Goal: Information Seeking & Learning: Compare options

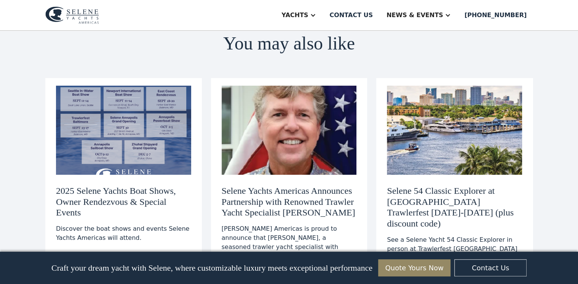
scroll to position [1401, 0]
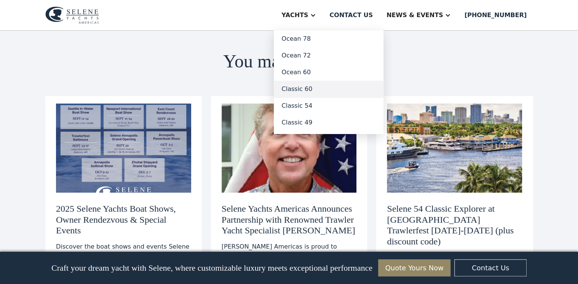
click at [320, 88] on link "Classic 60" at bounding box center [329, 89] width 110 height 17
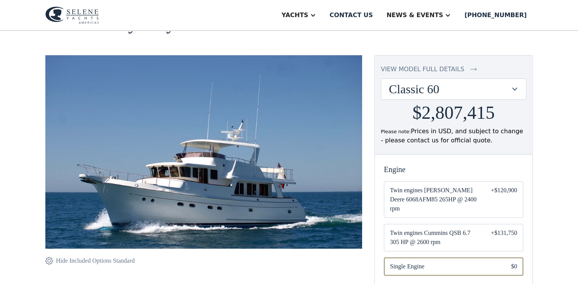
scroll to position [30, 0]
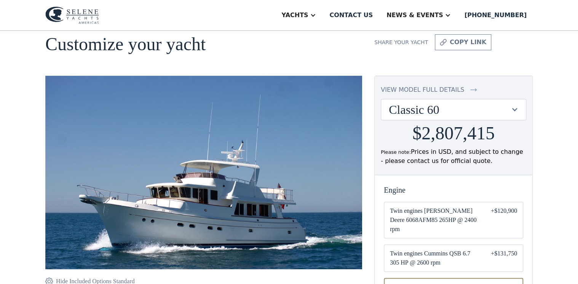
click at [516, 110] on div at bounding box center [514, 109] width 7 height 7
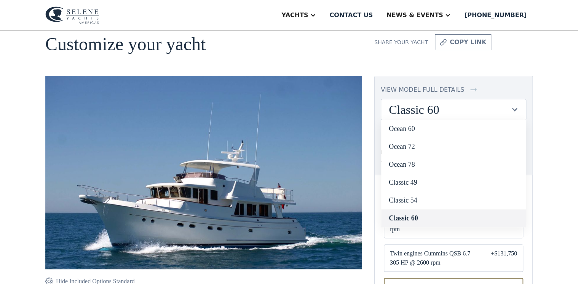
click at [423, 216] on link "Classic 60" at bounding box center [453, 218] width 145 height 18
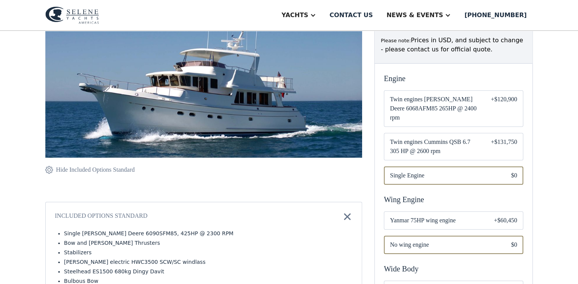
scroll to position [152, 0]
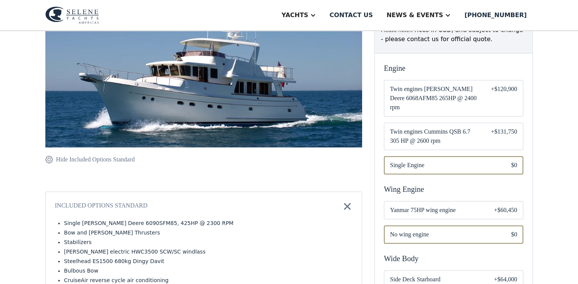
click at [441, 128] on span "Twin engines Cummins QSB 6.7 305 HP @ 2600 rpm" at bounding box center [434, 136] width 89 height 18
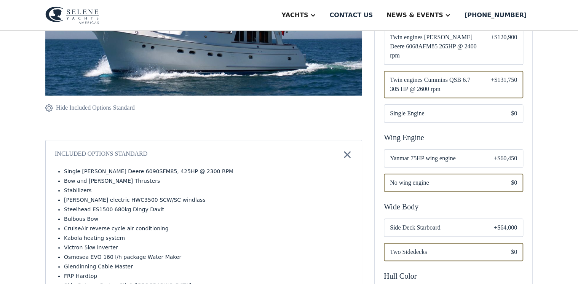
scroll to position [213, 0]
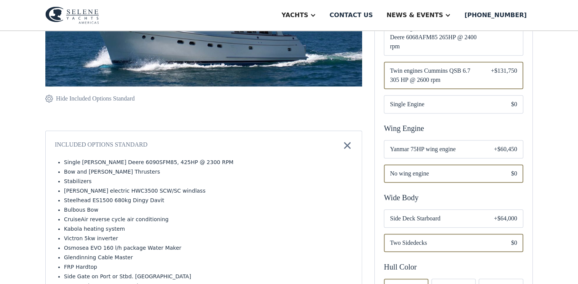
click at [471, 145] on span "Yanmar 75HP wing engine" at bounding box center [436, 149] width 92 height 9
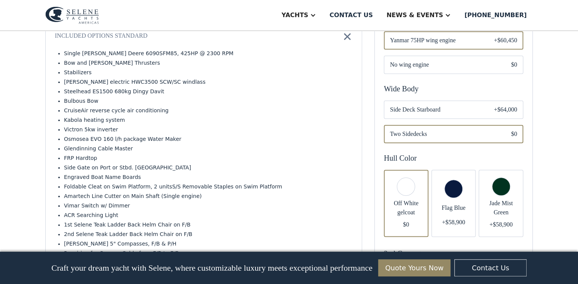
scroll to position [335, 0]
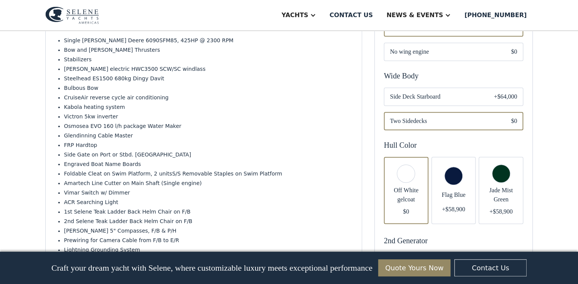
click at [464, 93] on div "Email Form" at bounding box center [453, 97] width 139 height 18
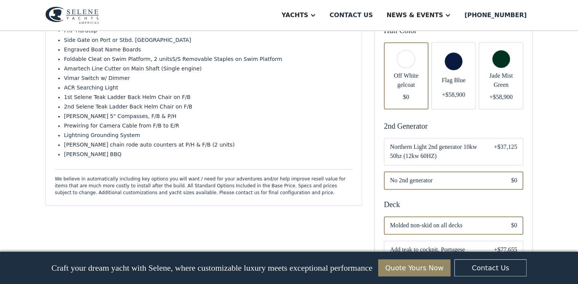
scroll to position [487, 0]
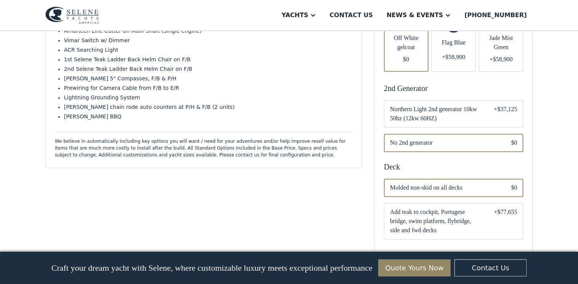
click at [479, 105] on span "Northern Light 2nd generator 10kw 50hz (12kw 60HZ)" at bounding box center [436, 114] width 92 height 18
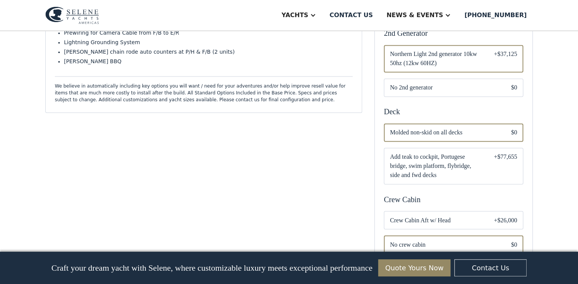
scroll to position [548, 0]
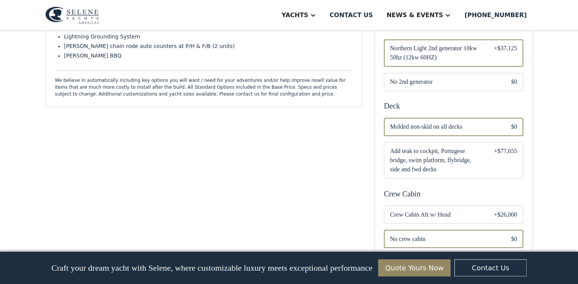
click at [466, 147] on span "Add teak to cockpit, Portugese bridge, swim platform, flybridge, side and fwd d…" at bounding box center [436, 160] width 92 height 27
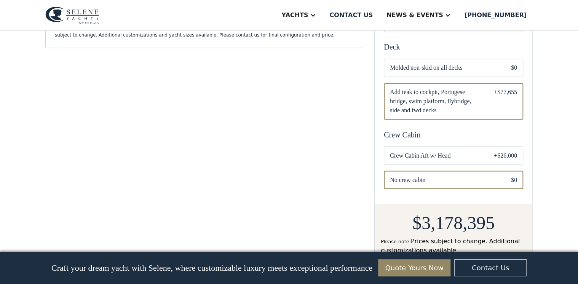
scroll to position [609, 0]
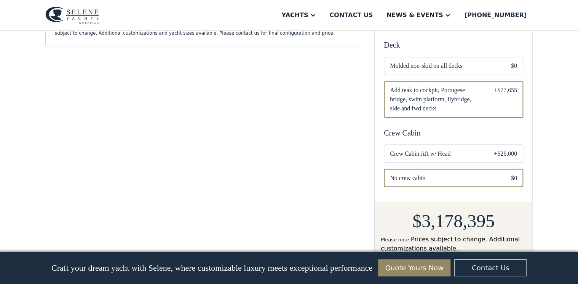
click at [468, 149] on span "Crew Cabin Aft w/ Head" at bounding box center [436, 153] width 92 height 9
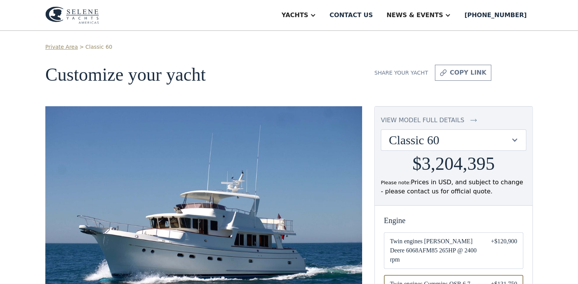
click at [485, 139] on div "Classic 60" at bounding box center [450, 140] width 122 height 14
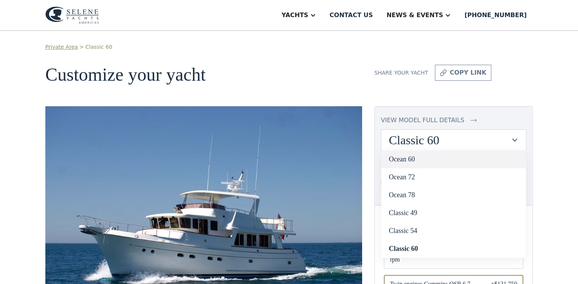
click at [407, 163] on link "Ocean 60" at bounding box center [453, 159] width 145 height 18
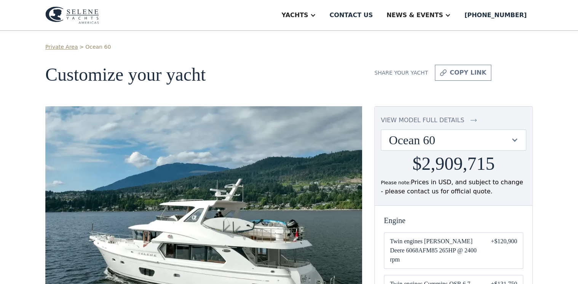
click at [451, 134] on div "Ocean 60" at bounding box center [450, 140] width 122 height 14
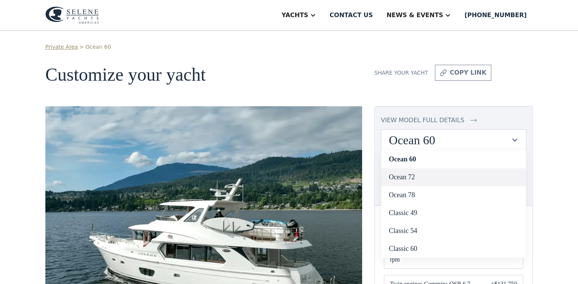
click at [408, 176] on link "Ocean 72" at bounding box center [453, 177] width 145 height 18
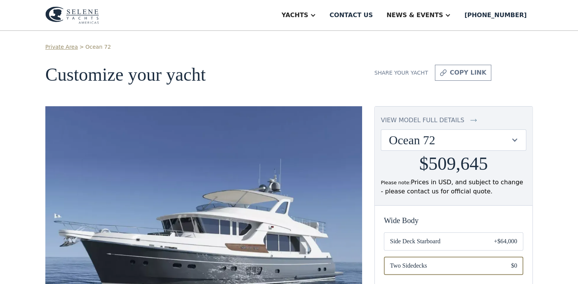
click at [513, 137] on div at bounding box center [514, 139] width 7 height 7
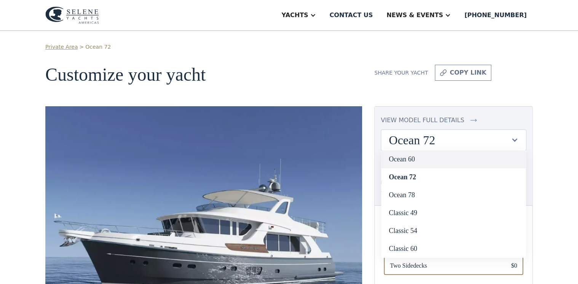
click at [435, 160] on link "Ocean 60" at bounding box center [453, 159] width 145 height 18
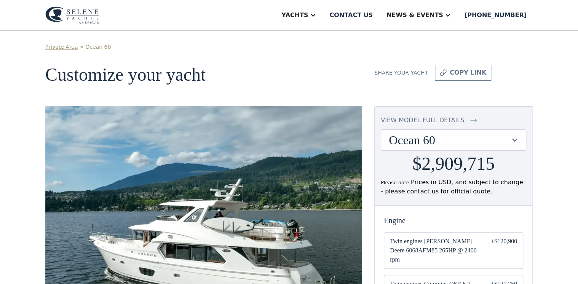
click at [515, 141] on div at bounding box center [514, 139] width 7 height 7
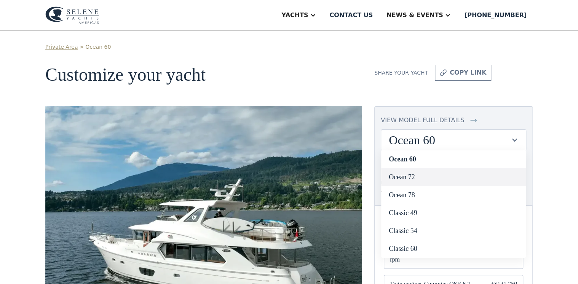
click at [472, 177] on link "Ocean 72" at bounding box center [453, 177] width 145 height 18
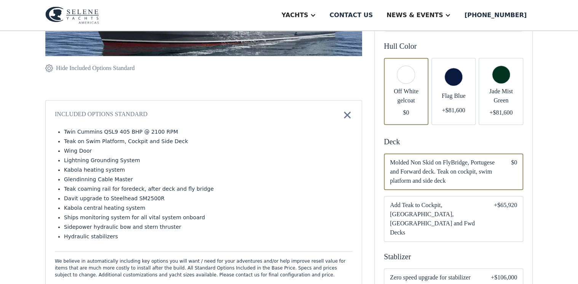
scroll to position [91, 0]
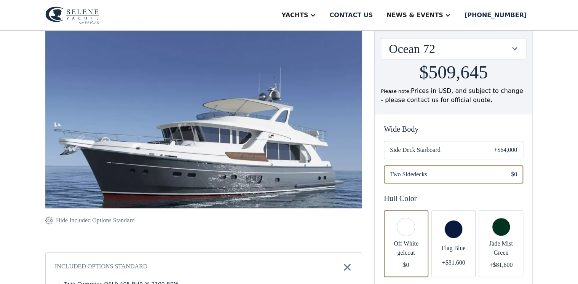
click at [481, 53] on div "Ocean 72" at bounding box center [450, 48] width 122 height 14
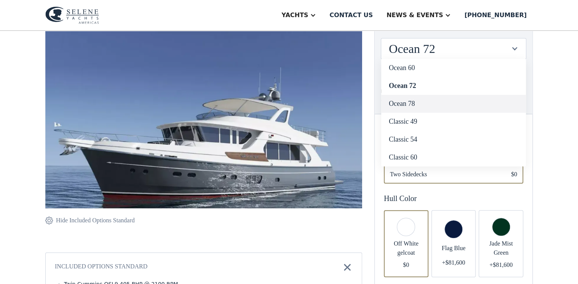
click at [439, 102] on link "Ocean 78" at bounding box center [453, 104] width 145 height 18
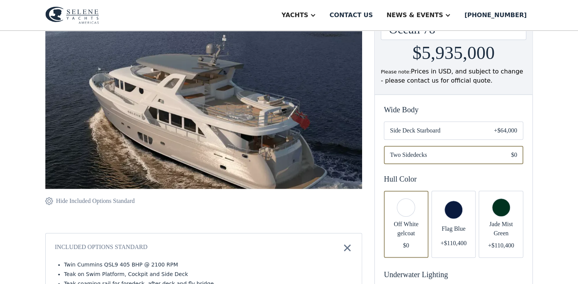
scroll to position [122, 0]
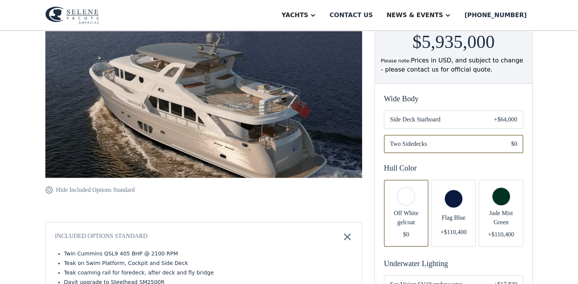
click at [496, 119] on div "+$64,000" at bounding box center [505, 119] width 23 height 9
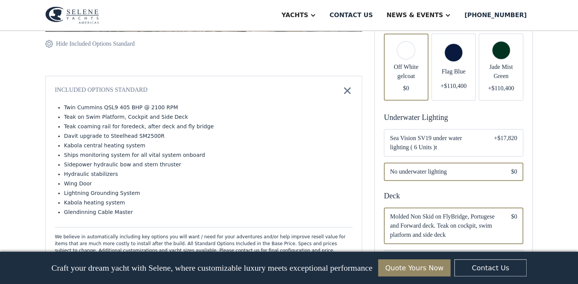
scroll to position [335, 0]
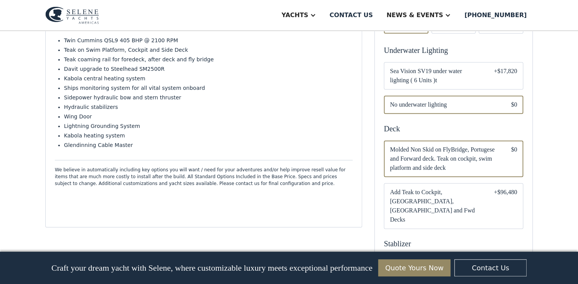
click at [443, 79] on span "Sea Vision SV19 under water lighting ( 6 Units )t" at bounding box center [436, 76] width 92 height 18
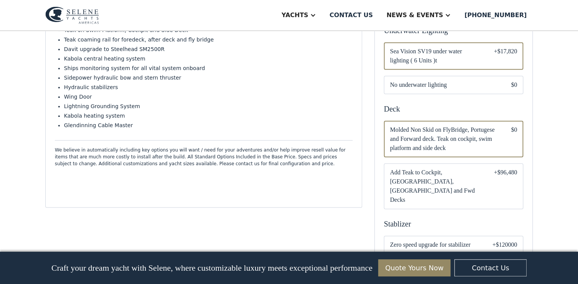
scroll to position [396, 0]
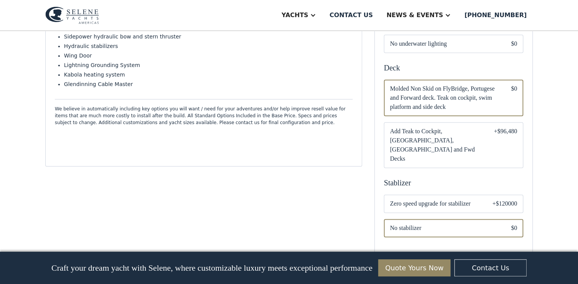
click at [456, 133] on span "Add Teak to Cockpit, Portugese Bridge, Flybridge and Fwd Decks" at bounding box center [436, 145] width 92 height 37
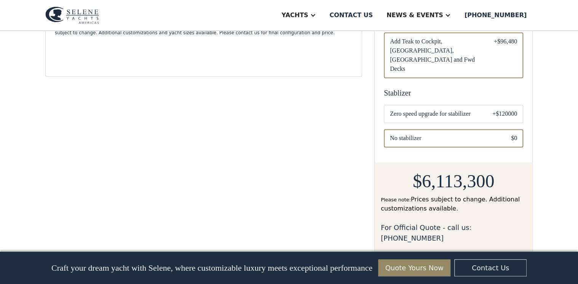
scroll to position [487, 0]
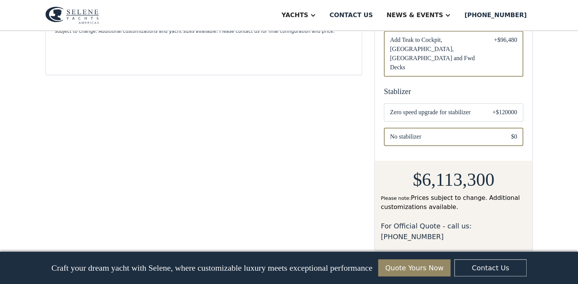
click at [467, 108] on span "Zero speed upgrade for stabilizer" at bounding box center [435, 112] width 90 height 9
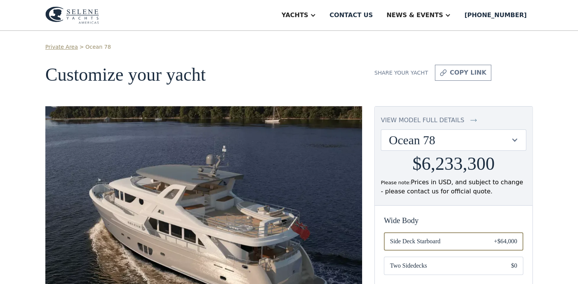
click at [92, 16] on img at bounding box center [72, 15] width 54 height 18
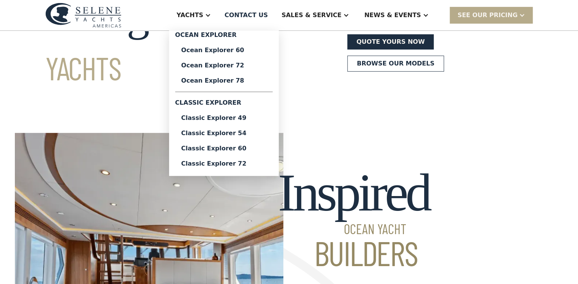
scroll to position [122, 0]
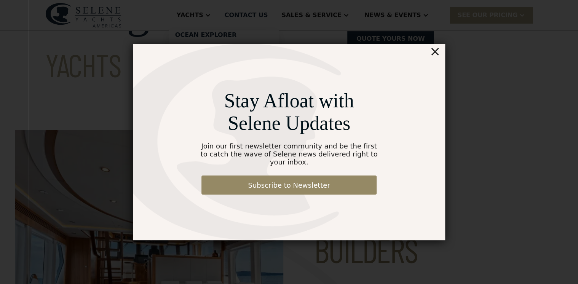
click at [436, 58] on div "×" at bounding box center [434, 51] width 11 height 15
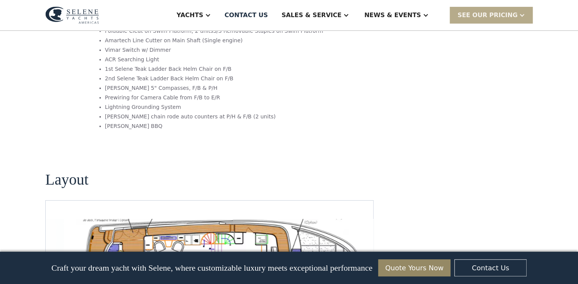
scroll to position [1431, 0]
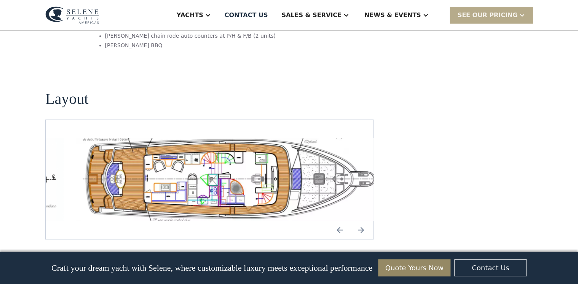
click at [337, 221] on img "Previous slide" at bounding box center [339, 230] width 18 height 18
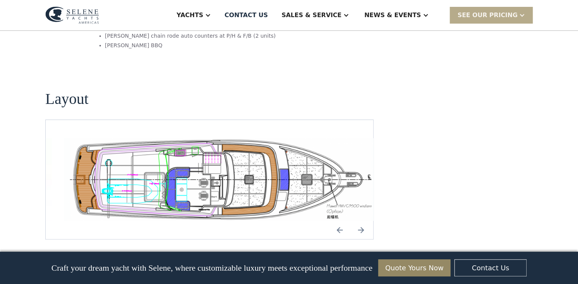
click at [337, 221] on img "Previous slide" at bounding box center [339, 230] width 18 height 18
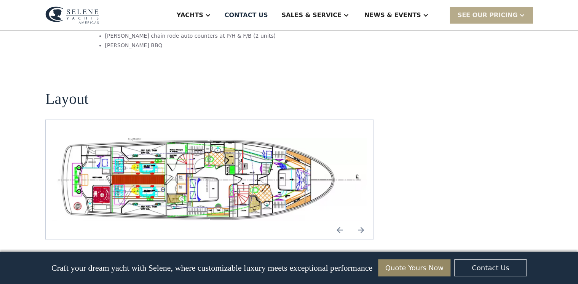
click at [363, 221] on img "Next slide" at bounding box center [361, 230] width 18 height 18
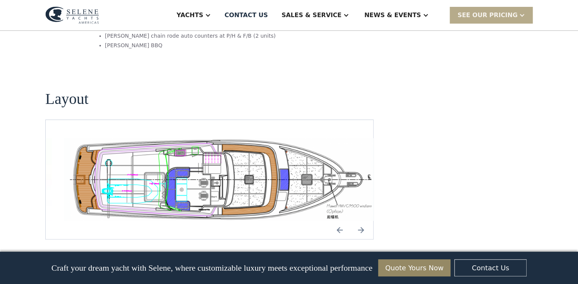
click at [362, 221] on img "Next slide" at bounding box center [361, 230] width 18 height 18
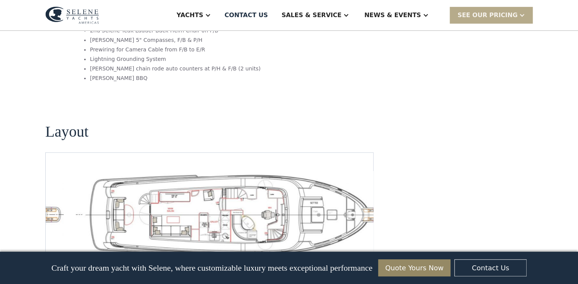
scroll to position [1614, 0]
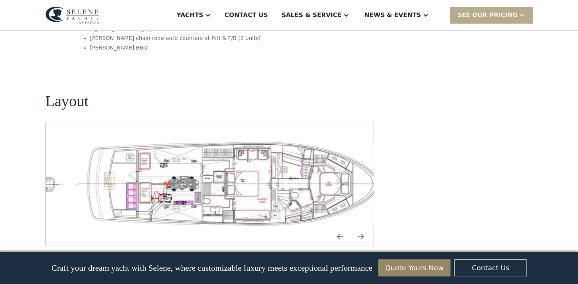
click at [337, 227] on img "Previous slide" at bounding box center [339, 236] width 18 height 18
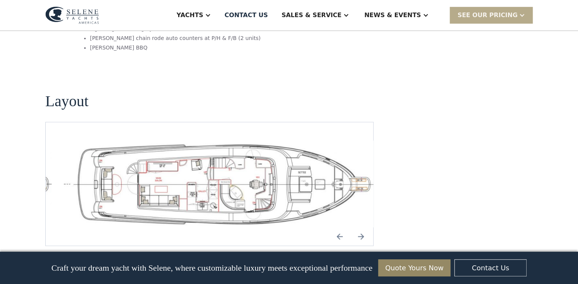
click at [338, 227] on img "Previous slide" at bounding box center [339, 236] width 18 height 18
click at [339, 227] on img "Previous slide" at bounding box center [339, 236] width 18 height 18
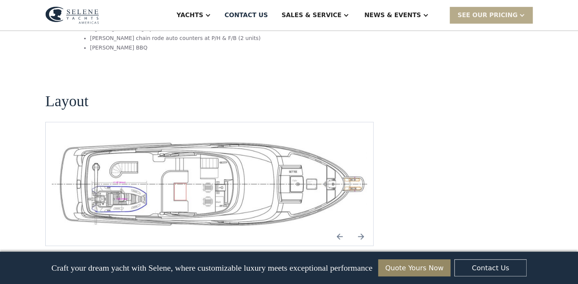
click at [363, 227] on img "Next slide" at bounding box center [361, 236] width 18 height 18
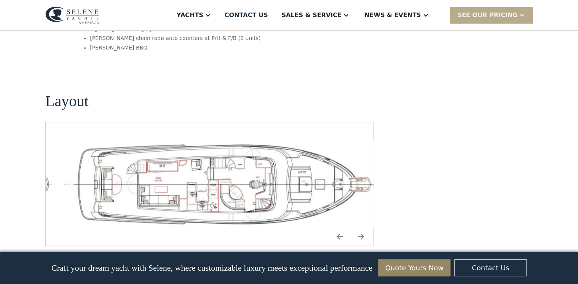
click at [363, 227] on img "Next slide" at bounding box center [361, 236] width 18 height 18
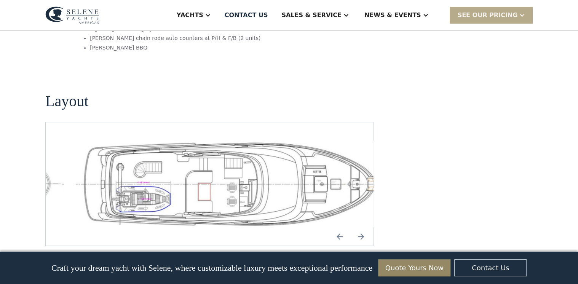
click at [335, 227] on img "Previous slide" at bounding box center [339, 236] width 18 height 18
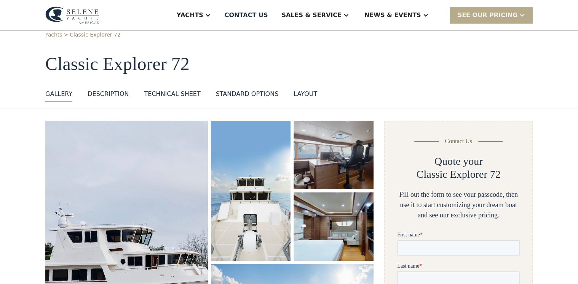
scroll to position [30, 0]
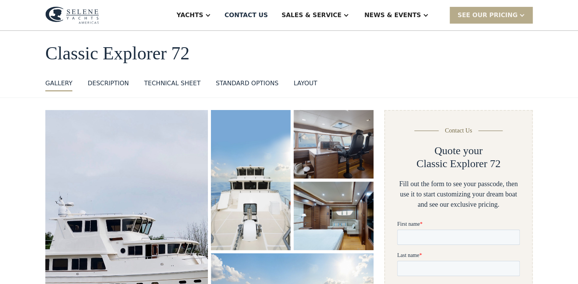
click at [117, 83] on div "DESCRIPTION" at bounding box center [108, 83] width 41 height 9
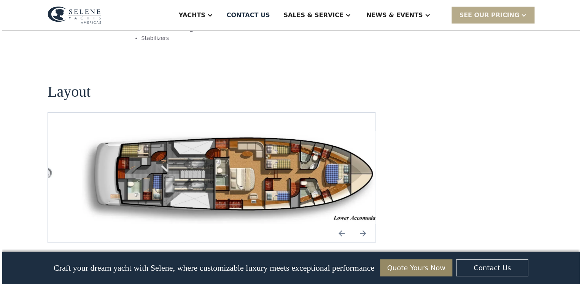
scroll to position [970, 0]
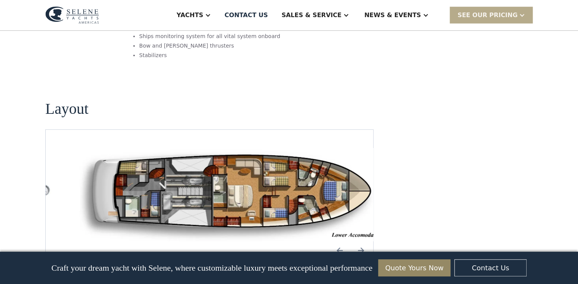
click at [344, 241] on img "Previous slide" at bounding box center [339, 250] width 18 height 18
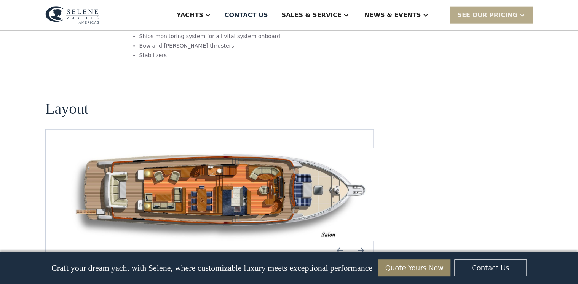
click at [339, 241] on img "Previous slide" at bounding box center [339, 250] width 18 height 18
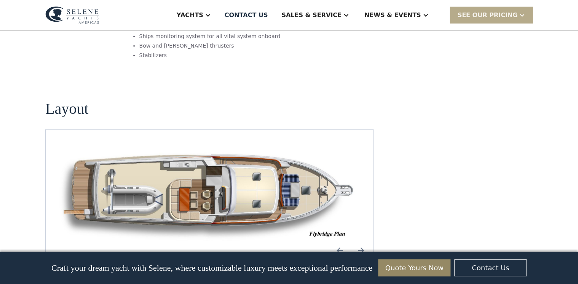
click at [356, 241] on img "Next slide" at bounding box center [361, 250] width 18 height 18
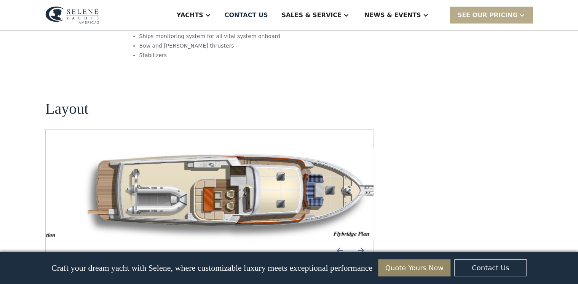
click at [339, 241] on img "Previous slide" at bounding box center [339, 250] width 18 height 18
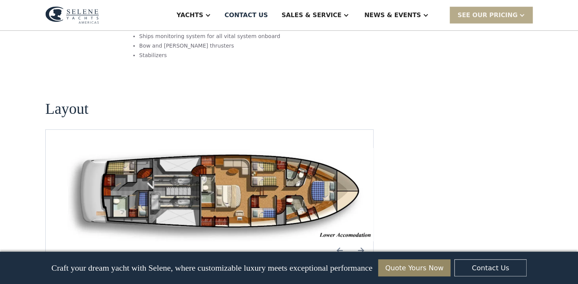
click at [305, 171] on img "open lightbox" at bounding box center [221, 195] width 315 height 94
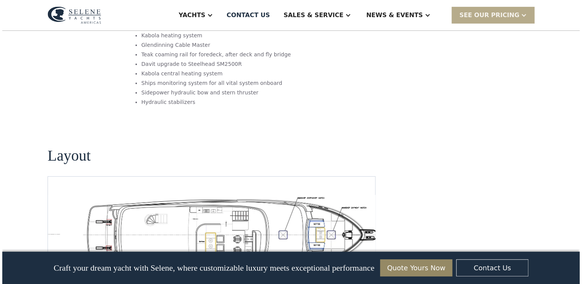
scroll to position [1309, 0]
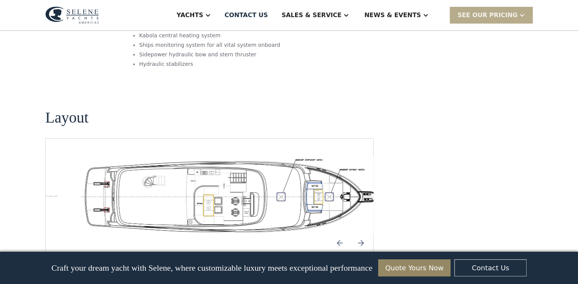
click at [358, 234] on img "Next slide" at bounding box center [361, 243] width 18 height 18
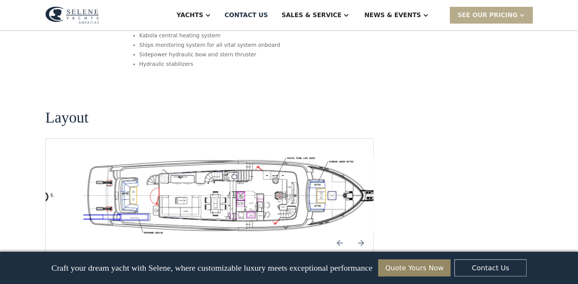
click at [277, 157] on img "open lightbox" at bounding box center [233, 195] width 315 height 77
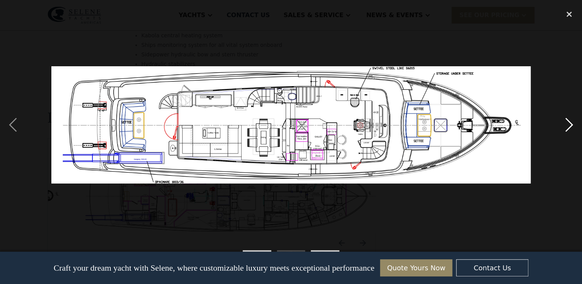
click at [565, 132] on div "next image" at bounding box center [570, 125] width 26 height 239
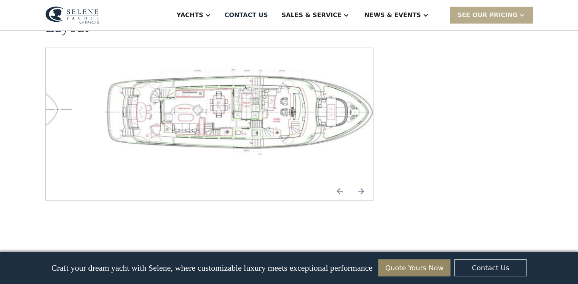
scroll to position [1188, 0]
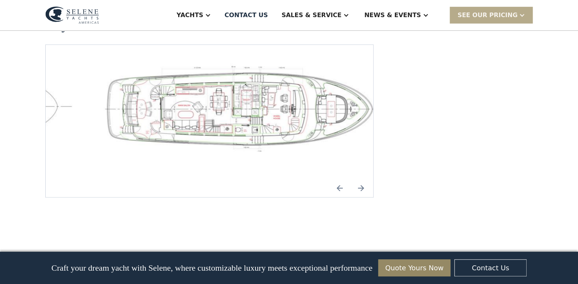
click at [237, 88] on img "open lightbox" at bounding box center [245, 107] width 315 height 89
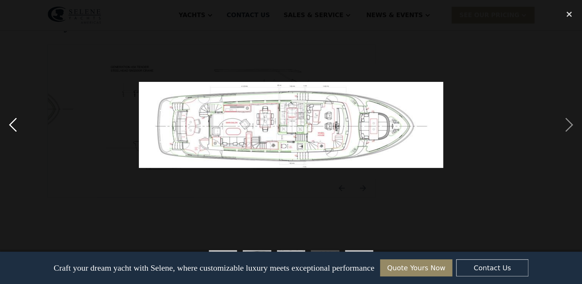
click at [16, 119] on div "previous image" at bounding box center [13, 125] width 26 height 239
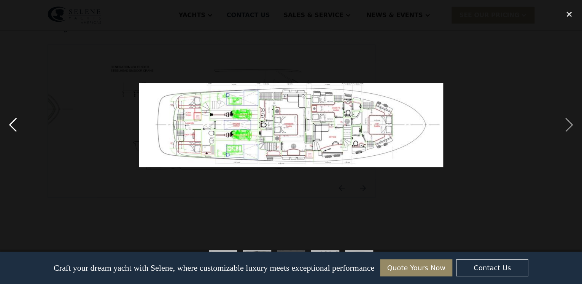
click at [16, 122] on div "previous image" at bounding box center [13, 125] width 26 height 239
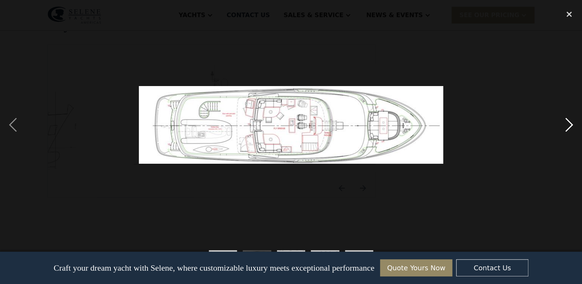
click at [566, 124] on div "next image" at bounding box center [570, 125] width 26 height 239
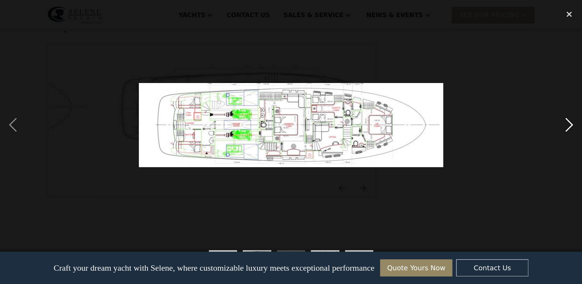
click at [566, 124] on div "next image" at bounding box center [570, 125] width 26 height 239
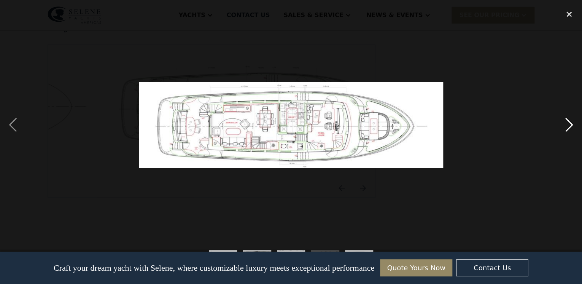
click at [566, 124] on div "next image" at bounding box center [570, 125] width 26 height 239
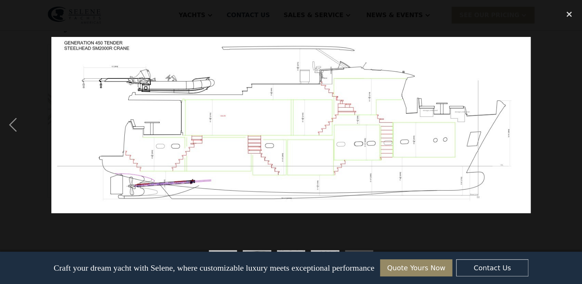
click at [566, 124] on div "next image" at bounding box center [570, 125] width 26 height 239
click at [570, 13] on div "close lightbox" at bounding box center [570, 14] width 26 height 17
